Goal: Consume media (video, audio): Consume media (video, audio)

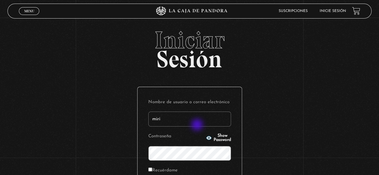
type input "[EMAIL_ADDRESS][DOMAIN_NAME]"
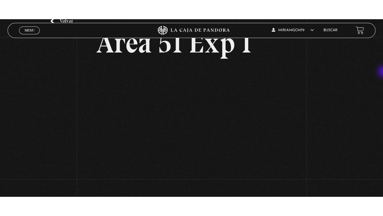
scroll to position [41, 0]
